Goal: Task Accomplishment & Management: Manage account settings

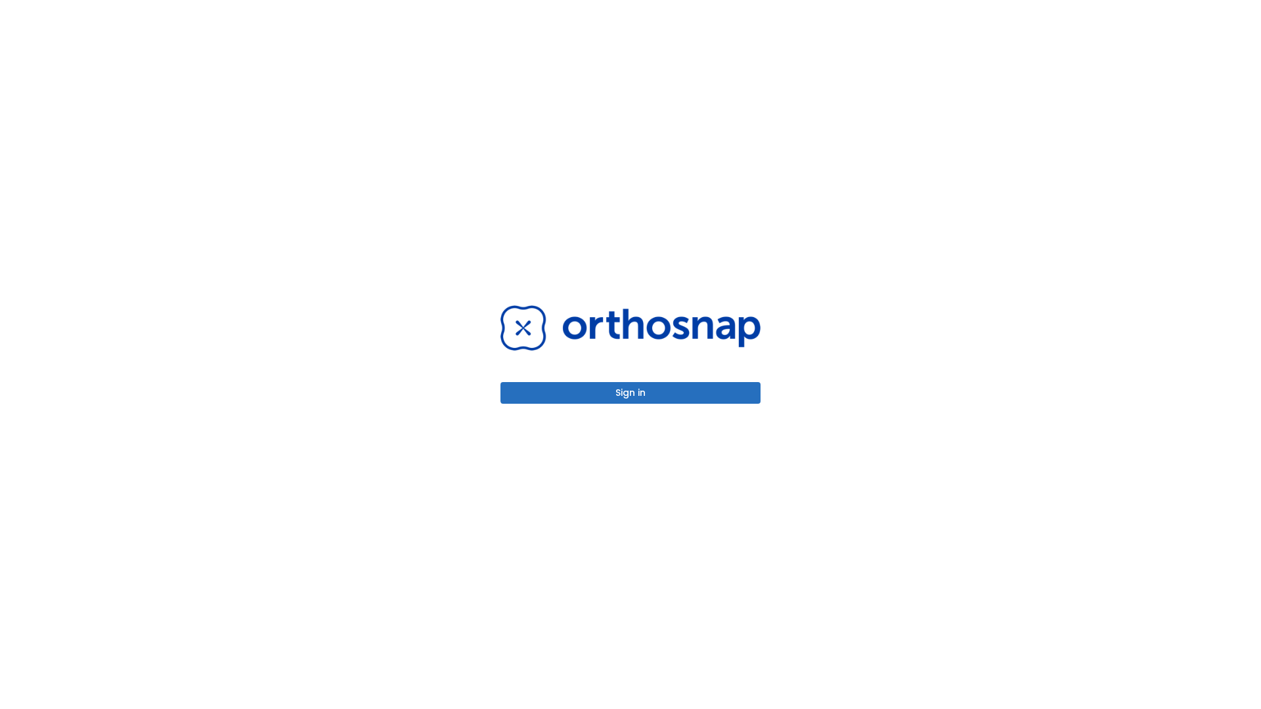
click at [630, 393] on button "Sign in" at bounding box center [630, 393] width 260 height 22
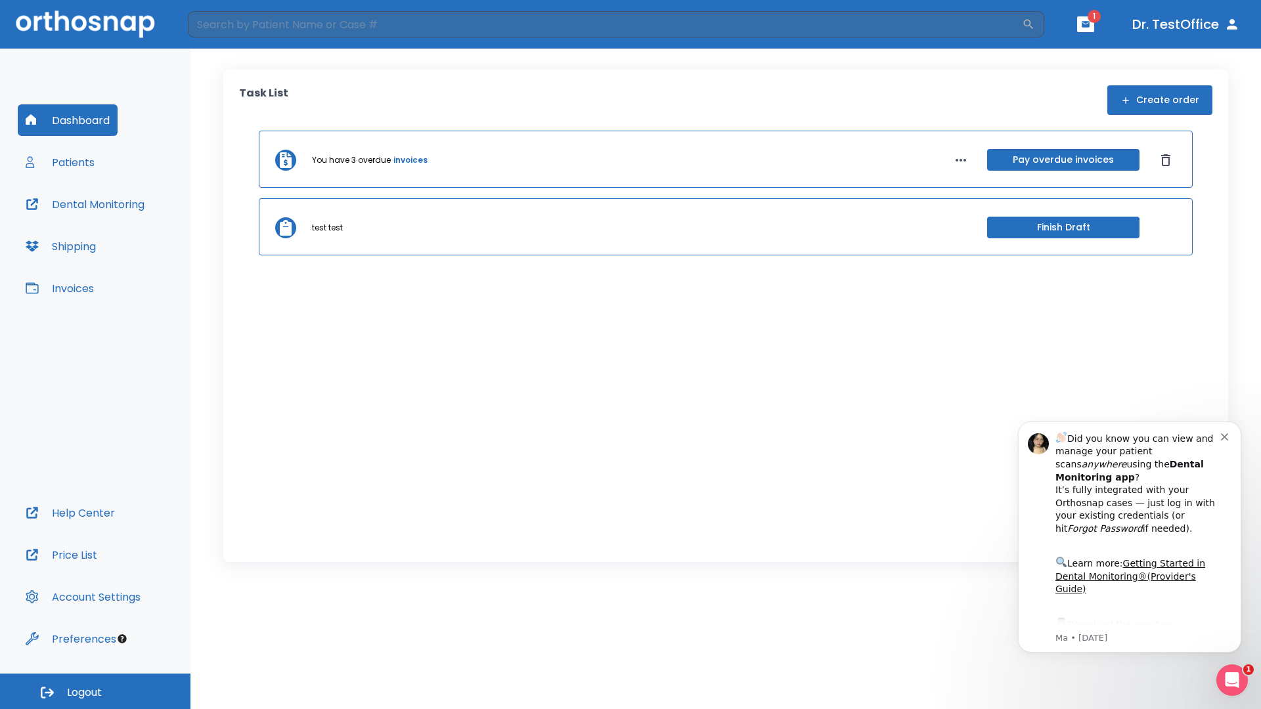
click at [95, 692] on span "Logout" at bounding box center [84, 693] width 35 height 14
